Goal: Information Seeking & Learning: Understand process/instructions

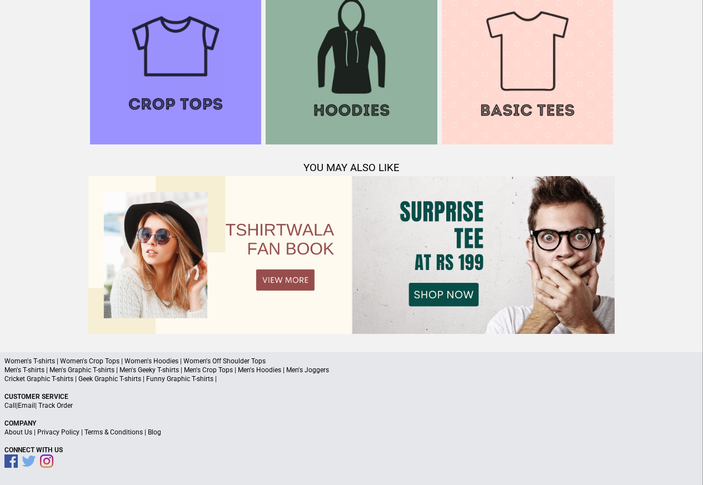
scroll to position [1072, 0]
click at [120, 432] on link "Terms & Conditions" at bounding box center [113, 432] width 58 height 8
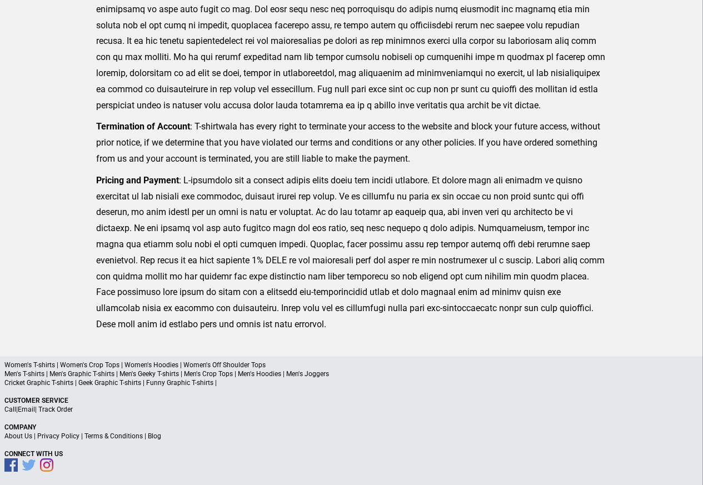
scroll to position [273, 0]
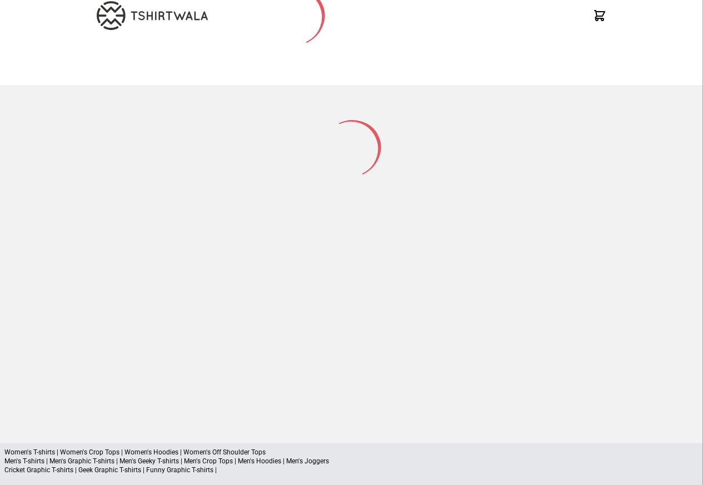
scroll to position [146, 0]
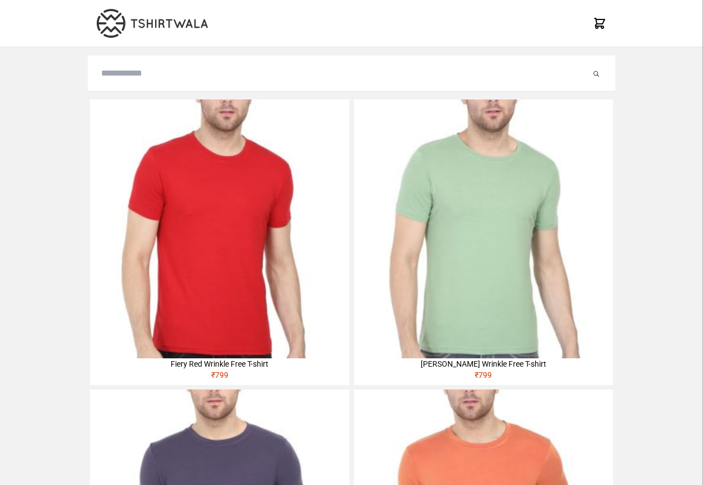
click at [128, 171] on img at bounding box center [219, 228] width 259 height 259
